Goal: Task Accomplishment & Management: Manage account settings

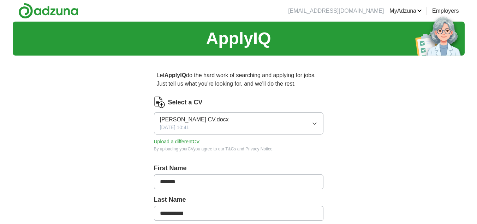
click at [314, 124] on icon "button" at bounding box center [314, 124] width 3 height 2
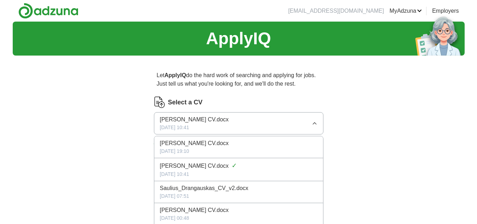
click at [262, 148] on div "[DATE] 19:10" at bounding box center [238, 150] width 157 height 7
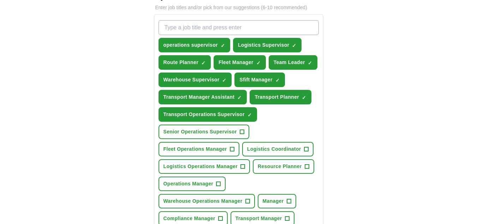
scroll to position [247, 0]
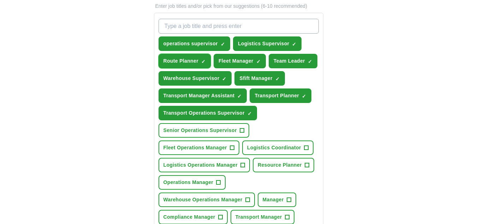
click at [201, 59] on button "Route Planner ✓ ×" at bounding box center [185, 61] width 52 height 14
click at [199, 60] on button "Route Planner +" at bounding box center [185, 61] width 52 height 14
click at [0, 0] on span "×" at bounding box center [0, 0] width 0 height 0
click at [257, 214] on span "Transport Manager" at bounding box center [259, 216] width 47 height 7
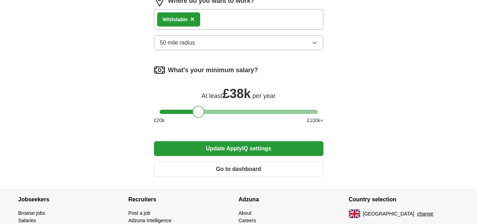
scroll to position [510, 0]
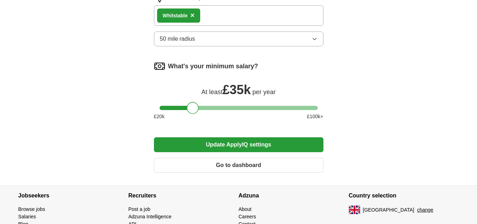
drag, startPoint x: 198, startPoint y: 107, endPoint x: 192, endPoint y: 107, distance: 6.0
click at [192, 107] on div at bounding box center [193, 108] width 12 height 12
click at [240, 143] on button "Update ApplyIQ settings" at bounding box center [238, 144] width 169 height 15
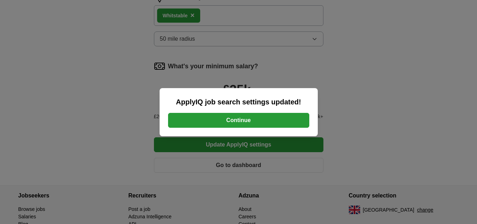
click at [239, 116] on button "Continue" at bounding box center [238, 120] width 141 height 15
